Goal: Use online tool/utility: Utilize a website feature to perform a specific function

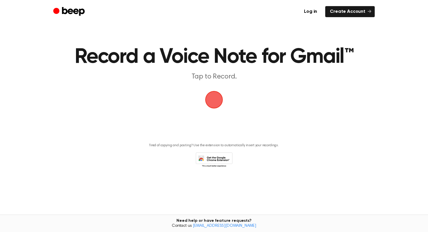
click at [214, 101] on span "button" at bounding box center [213, 99] width 25 height 25
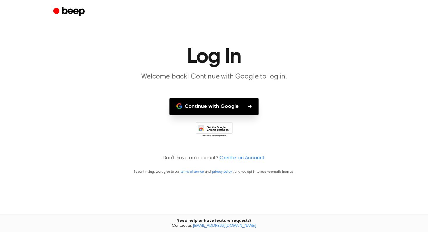
click at [215, 107] on button "Continue with Google" at bounding box center [213, 106] width 89 height 17
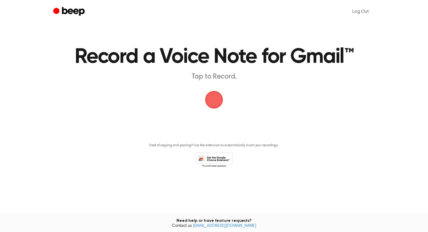
click at [211, 97] on span "button" at bounding box center [214, 99] width 31 height 31
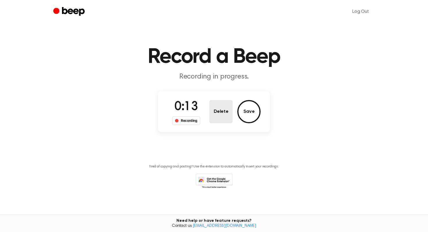
click at [224, 114] on button "Delete" at bounding box center [220, 111] width 23 height 23
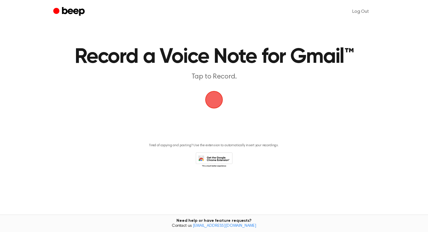
click at [218, 106] on span "button" at bounding box center [214, 100] width 32 height 32
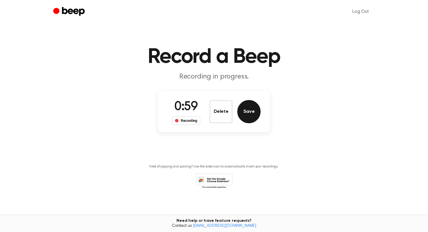
click at [251, 115] on button "Save" at bounding box center [248, 111] width 23 height 23
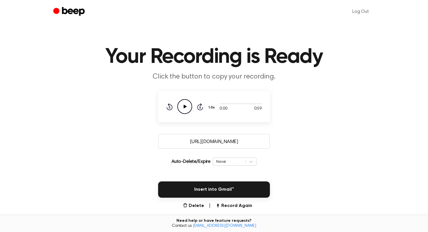
click at [185, 106] on icon at bounding box center [185, 107] width 3 height 4
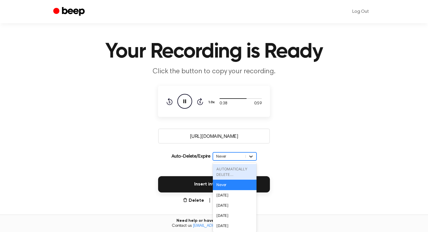
click at [251, 162] on div "Auto-Delete/Expire option AUTOMATICALLY DELETE... focused disabled, 1 of 6. 6 r…" at bounding box center [214, 156] width 112 height 16
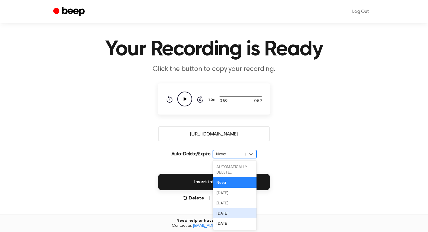
click at [234, 213] on div "[DATE]" at bounding box center [235, 213] width 44 height 10
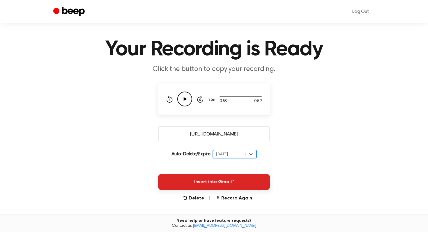
click at [238, 183] on button "Insert into Gmail™" at bounding box center [214, 182] width 112 height 16
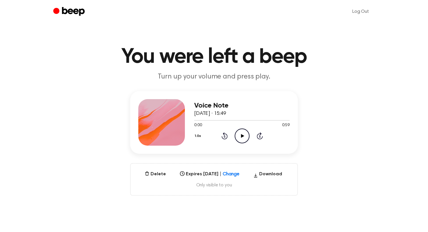
click at [239, 135] on icon "Play Audio" at bounding box center [242, 136] width 15 height 15
